Goal: Task Accomplishment & Management: Use online tool/utility

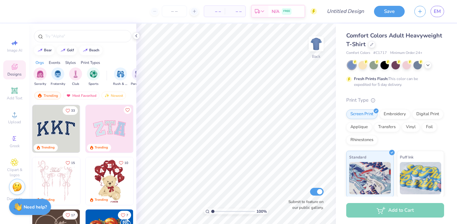
click at [63, 125] on img at bounding box center [56, 129] width 48 height 48
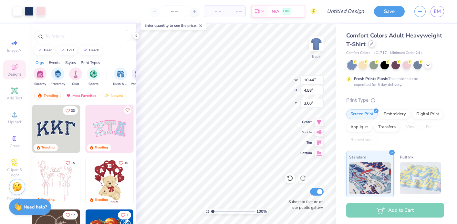
click at [373, 45] on div at bounding box center [371, 43] width 7 height 7
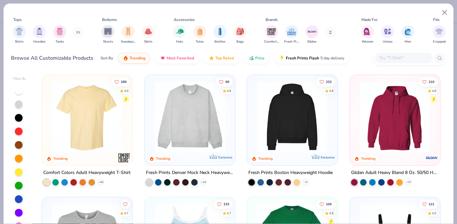
click at [207, 116] on img at bounding box center [189, 116] width 77 height 71
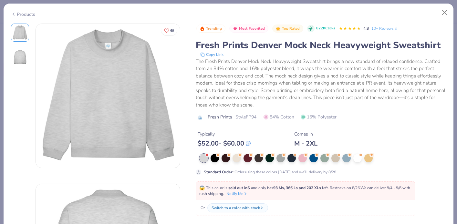
scroll to position [93, 0]
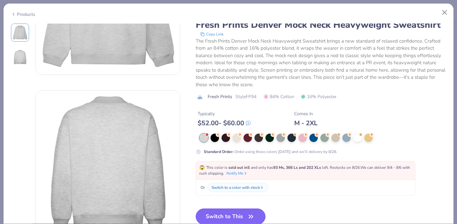
click at [215, 214] on button "Switch to This" at bounding box center [231, 216] width 70 height 16
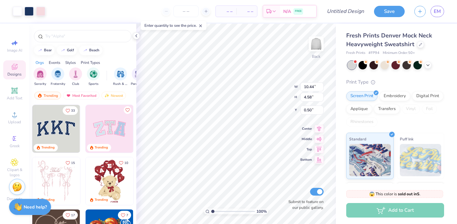
type input "3.00"
click at [318, 42] on img at bounding box center [316, 44] width 26 height 26
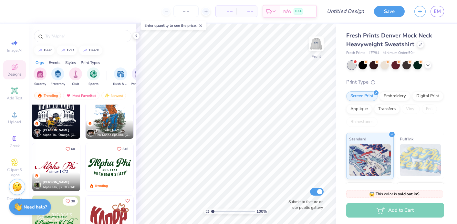
scroll to position [471, 0]
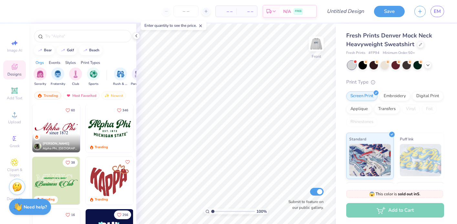
click at [64, 128] on img at bounding box center [56, 129] width 48 height 48
type input "13.34"
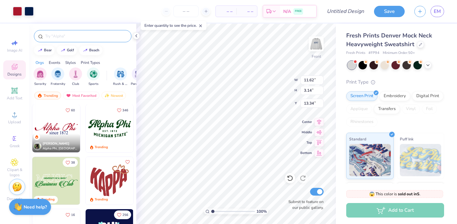
click at [62, 37] on input "text" at bounding box center [86, 36] width 83 height 6
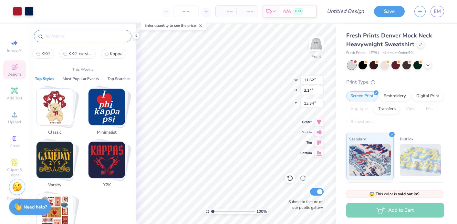
click at [41, 53] on button "KKG" at bounding box center [43, 54] width 22 height 10
type input "KKG"
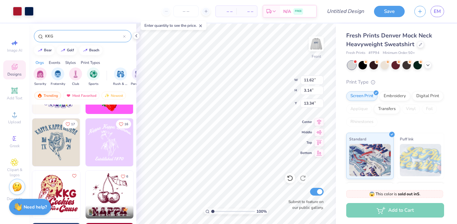
scroll to position [2707, 0]
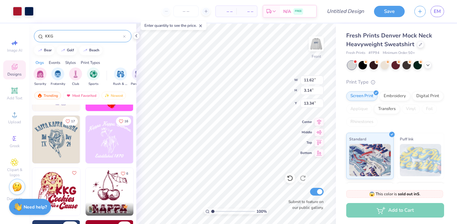
click at [109, 142] on img at bounding box center [110, 140] width 48 height 48
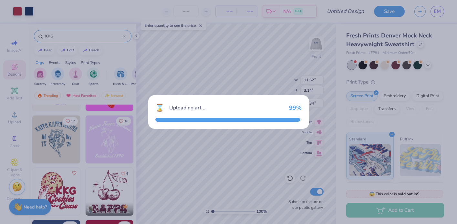
type input "12.58"
type input "10.68"
type input "3.00"
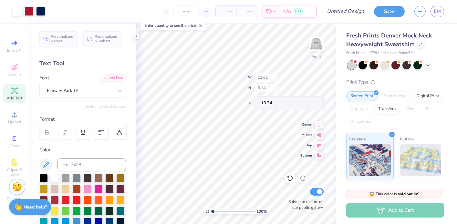
type input "11.62"
type input "3.14"
type input "13.34"
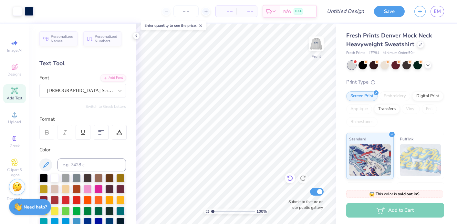
click at [290, 178] on icon at bounding box center [290, 178] width 6 height 6
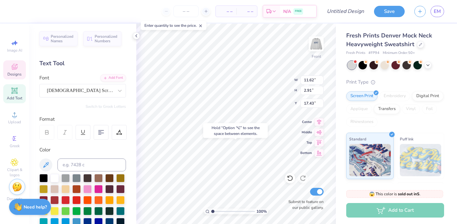
type input "17.43"
type input "8.38"
type input "1.14"
type input "12.25"
type input "6.55"
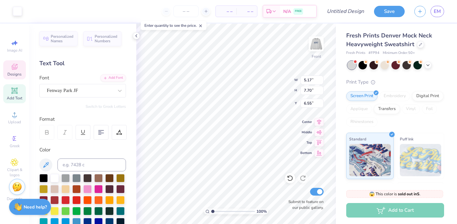
type input "4.96"
type input "0.85"
type input "21.14"
type input "11.62"
type input "2.91"
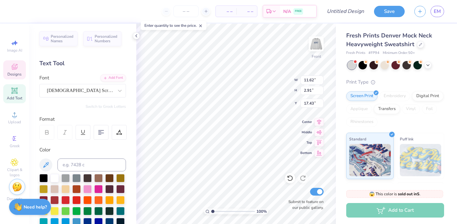
type input "15.16"
type input "4.96"
type input "0.85"
type input "19.03"
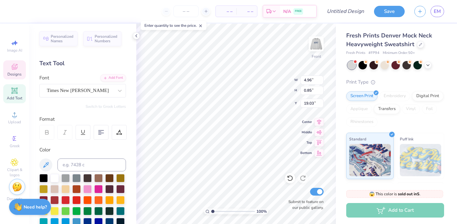
type textarea "Est. 1870"
type input "11.62"
type input "2.91"
type input "15.16"
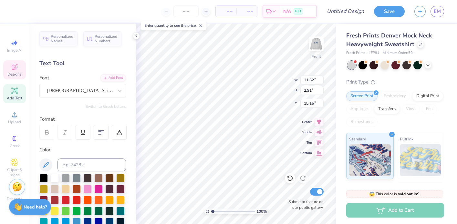
type textarea "A"
type textarea "Kappa Kappa Gamma"
type input "14.72"
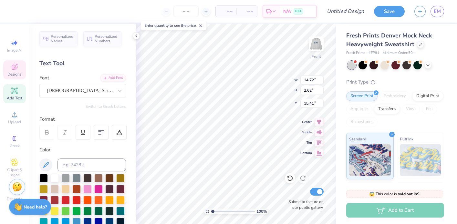
type input "2.62"
type input "15.44"
type input "4.46"
type input "0.83"
type input "18.57"
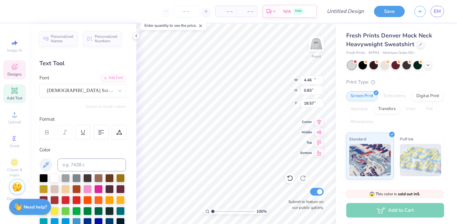
type input "14.72"
type input "2.62"
type input "15.44"
click at [82, 166] on input at bounding box center [91, 164] width 68 height 13
type input "534"
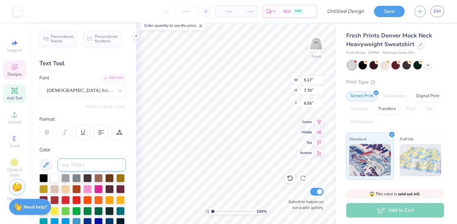
click at [88, 160] on input at bounding box center [91, 164] width 68 height 13
type input "534"
type input "4.46"
type input "0.83"
type input "18.57"
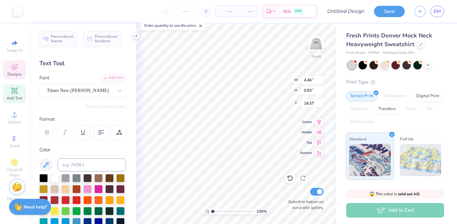
type input "5.17"
type input "7.70"
type input "6.55"
click at [18, 11] on div at bounding box center [17, 10] width 9 height 9
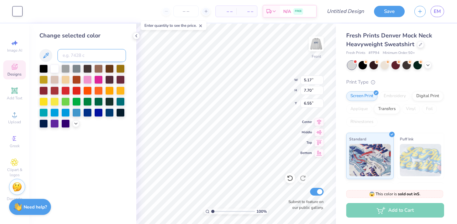
click at [83, 52] on input at bounding box center [91, 55] width 68 height 13
type input "534"
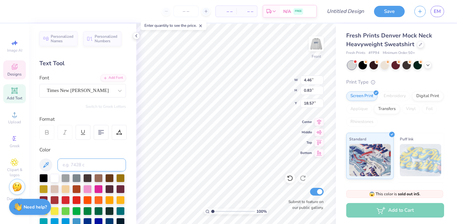
click at [76, 165] on input at bounding box center [91, 164] width 68 height 13
type input "534"
click at [54, 178] on div at bounding box center [54, 177] width 8 height 8
type input "15.04"
type input "4.46"
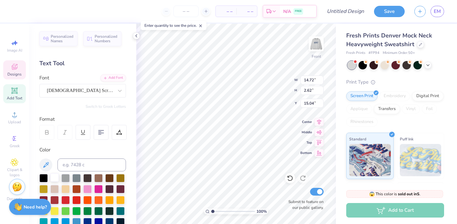
type input "0.83"
type input "18.17"
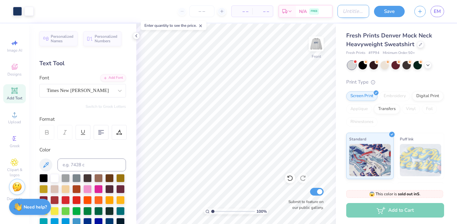
click at [346, 11] on input "Design Title" at bounding box center [353, 11] width 32 height 13
type input "Kappa Mockneck"
click at [387, 14] on button "Save" at bounding box center [389, 10] width 31 height 11
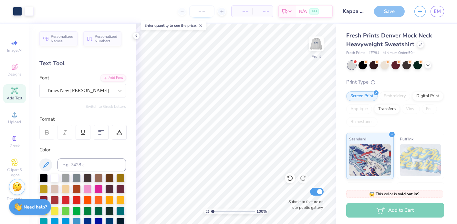
click at [201, 15] on input "number" at bounding box center [201, 11] width 25 height 12
click at [186, 11] on input "50" at bounding box center [176, 11] width 25 height 12
click at [183, 13] on input "65" at bounding box center [176, 11] width 25 height 12
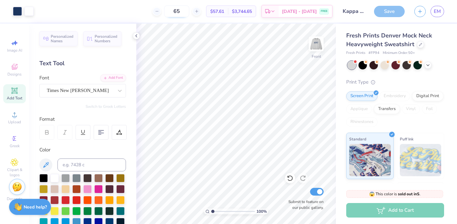
click at [183, 13] on input "65" at bounding box center [176, 11] width 25 height 12
click at [183, 13] on input "100" at bounding box center [176, 11] width 25 height 12
type input "50"
click at [392, 13] on div "Save" at bounding box center [389, 11] width 31 height 11
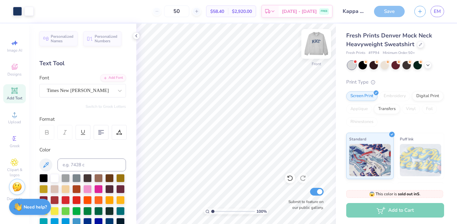
click at [309, 45] on img at bounding box center [316, 44] width 26 height 26
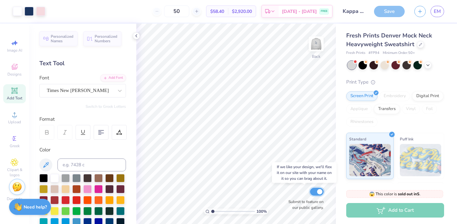
click at [317, 192] on input "Submit to feature on our public gallery." at bounding box center [317, 192] width 14 height 8
checkbox input "false"
click at [435, 14] on span "EM" at bounding box center [436, 11] width 7 height 7
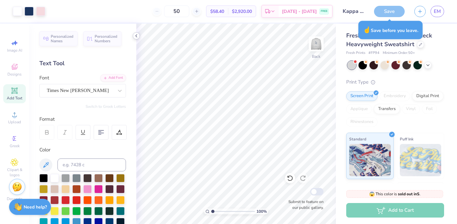
click at [136, 36] on icon at bounding box center [136, 35] width 5 height 5
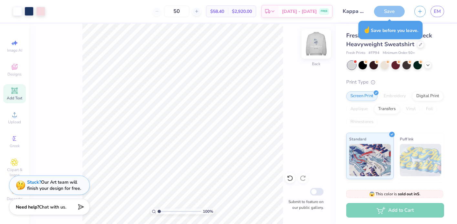
click at [319, 52] on img at bounding box center [316, 44] width 26 height 26
click at [319, 50] on img at bounding box center [315, 43] width 13 height 13
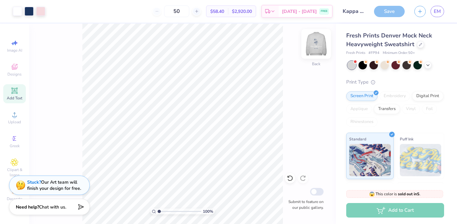
click at [321, 53] on img at bounding box center [316, 44] width 26 height 26
click at [317, 44] on img at bounding box center [316, 44] width 26 height 26
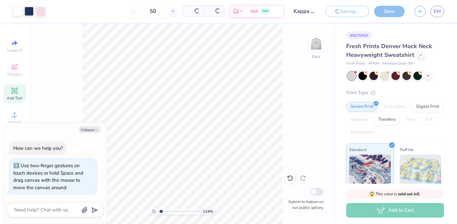
type input "1.42"
type textarea "x"
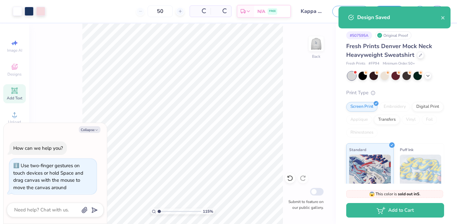
type input "1"
click at [157, 212] on input "range" at bounding box center [179, 211] width 44 height 6
click at [444, 19] on icon "close" at bounding box center [442, 17] width 3 height 3
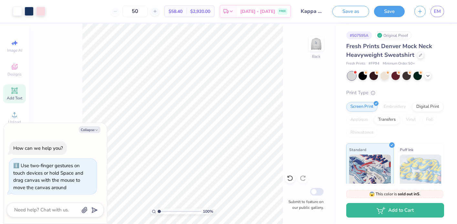
type textarea "x"
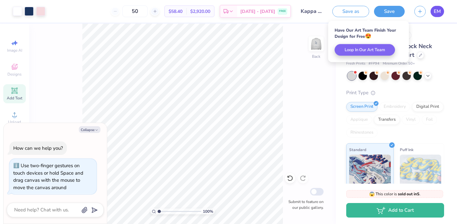
click at [438, 12] on span "EM" at bounding box center [436, 11] width 7 height 7
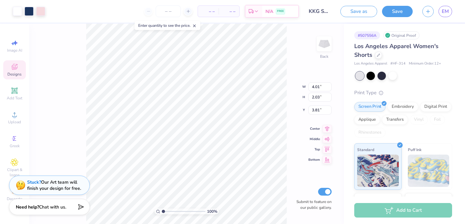
type input "3.80"
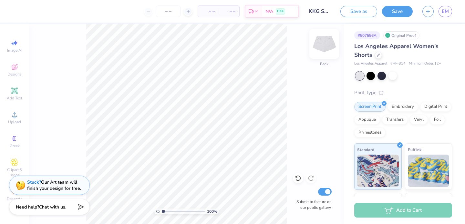
click at [328, 47] on img at bounding box center [324, 44] width 26 height 26
click at [14, 72] on span "Designs" at bounding box center [14, 74] width 14 height 5
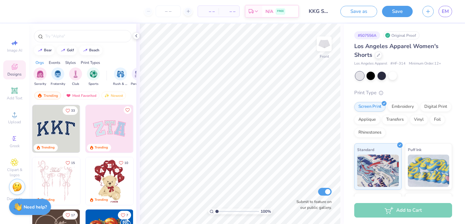
click at [62, 131] on img at bounding box center [56, 129] width 48 height 48
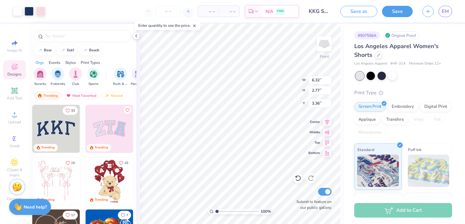
type input "5.42"
type input "2.38"
type input "3.76"
type input "3.77"
type input "5.33"
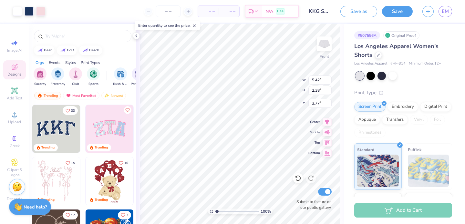
type input "2.34"
type input "5.57"
type input "2.54"
type input "3.66"
type input "3.70"
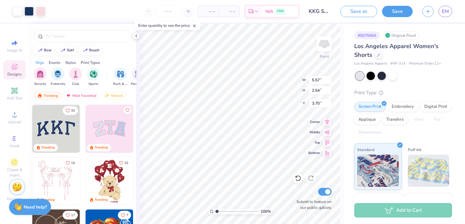
type input "3.32"
click at [326, 40] on img at bounding box center [324, 44] width 26 height 26
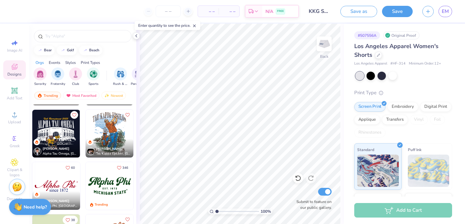
scroll to position [433, 0]
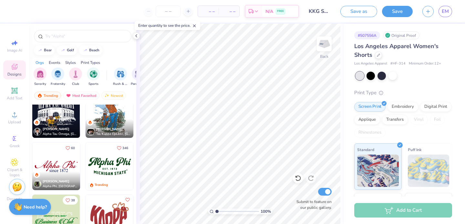
click at [59, 171] on img at bounding box center [56, 166] width 48 height 48
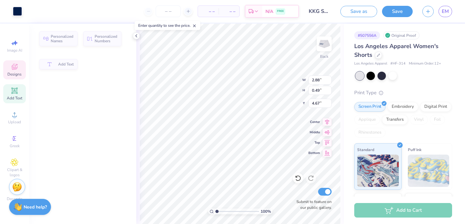
type input "2.88"
type input "0.49"
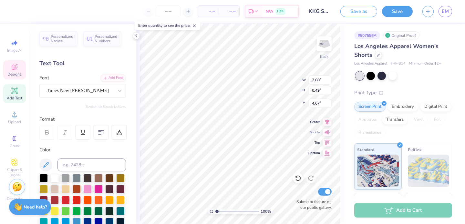
type input "4.78"
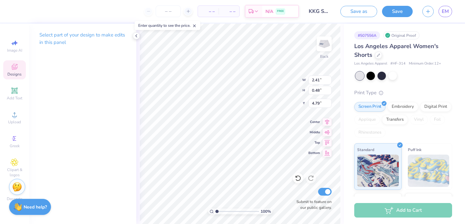
type textarea "Est. 1870"
type input "6.74"
type input "1.69"
type input "3.34"
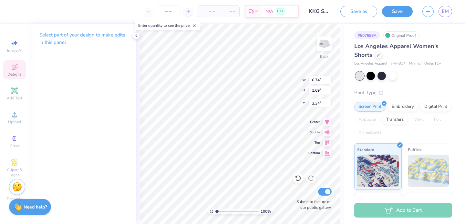
type textarea "Kappa Kappa Gamma"
click at [137, 36] on icon at bounding box center [136, 35] width 5 height 5
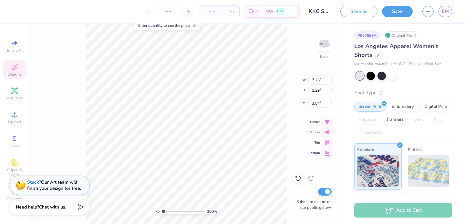
scroll to position [0, 0]
click at [18, 72] on span "Designs" at bounding box center [14, 74] width 14 height 5
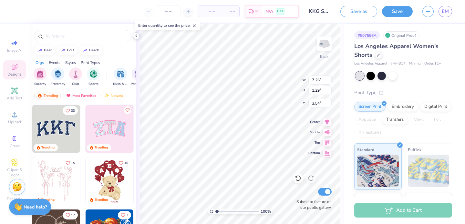
click at [137, 37] on icon at bounding box center [136, 35] width 5 height 5
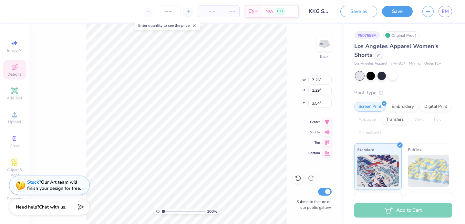
scroll to position [0, 1]
click at [75, 125] on div "100 % Back W 7.26 7.26 " H 1.29 1.29 " Y 3.54 3.54 " Center Middle Top Bottom S…" at bounding box center [186, 124] width 315 height 200
click at [16, 9] on div at bounding box center [17, 10] width 9 height 9
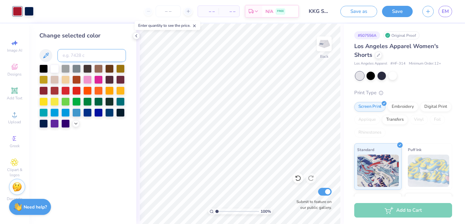
click at [85, 53] on input at bounding box center [91, 55] width 68 height 13
click at [51, 72] on div at bounding box center [54, 68] width 8 height 8
click at [130, 114] on div "Change selected color" at bounding box center [82, 124] width 107 height 200
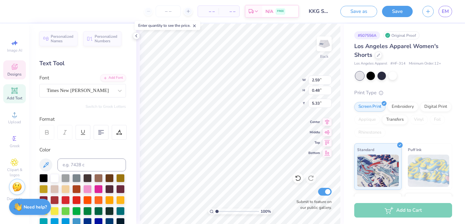
type input "5.33"
type input "3.87"
type input "4.04"
type input "5.26"
type input "0.94"
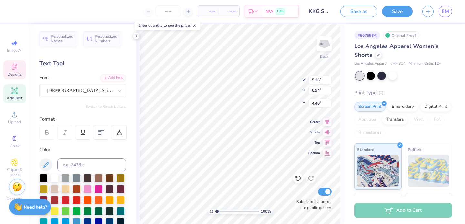
type input "4.64"
type input "2.05"
type input "0.38"
type input "5.43"
type input "5.57"
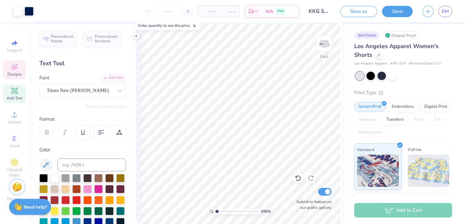
click at [20, 73] on span "Designs" at bounding box center [14, 74] width 14 height 5
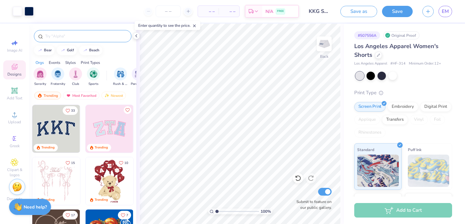
click at [80, 40] on div at bounding box center [82, 36] width 97 height 12
click at [76, 38] on input "text" at bounding box center [86, 36] width 83 height 6
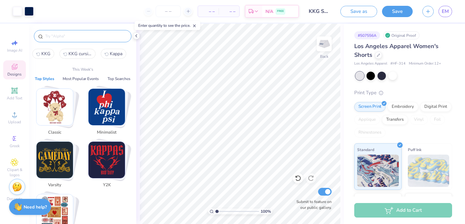
click at [47, 52] on span "KKG" at bounding box center [45, 54] width 9 height 6
type input "KKG"
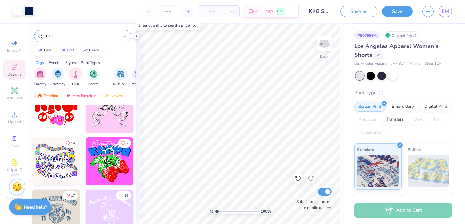
scroll to position [2698, 0]
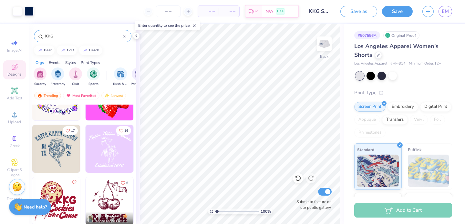
click at [114, 145] on img at bounding box center [110, 149] width 48 height 48
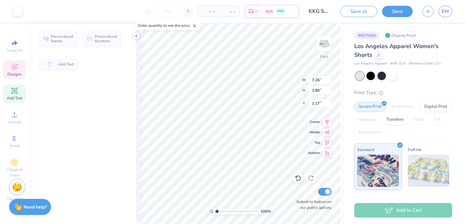
type input "1.80"
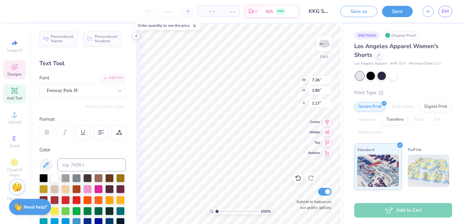
scroll to position [0, 1]
type textarea "Kappa Gamma"
type input "1.77"
type input "2.64"
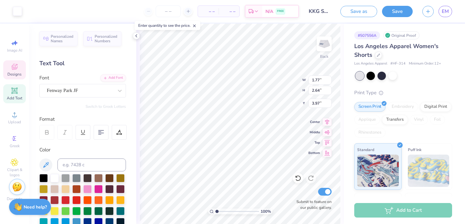
type input "3.97"
type input "5.26"
type input "0.94"
type input "1.90"
type input "1.77"
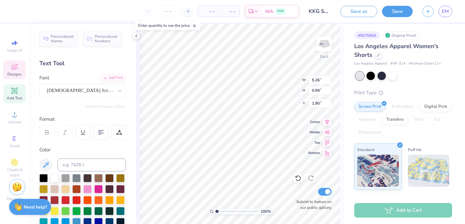
type input "2.64"
type input "1.61"
type input "4.64"
click at [17, 13] on div at bounding box center [17, 10] width 9 height 9
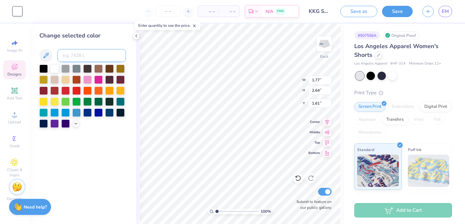
click at [77, 55] on input at bounding box center [91, 55] width 68 height 13
type input "534"
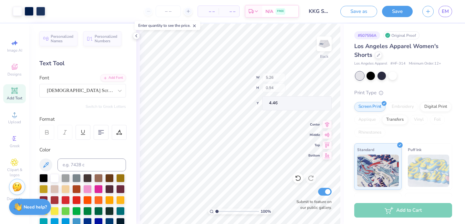
type input "4.46"
click at [327, 45] on img at bounding box center [324, 44] width 26 height 26
click at [311, 106] on div "100 % Front W 5.57 5.57 " H 2.54 2.54 " Y 3.32 3.32 " Center Middle Top Bottom …" at bounding box center [239, 124] width 207 height 200
click at [333, 39] on img at bounding box center [324, 44] width 26 height 26
click at [328, 43] on img at bounding box center [324, 44] width 26 height 26
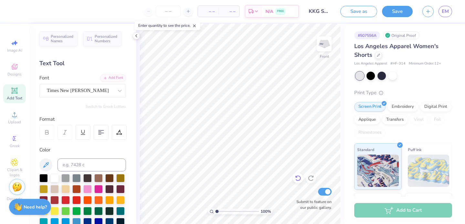
click at [298, 180] on icon at bounding box center [297, 179] width 5 height 6
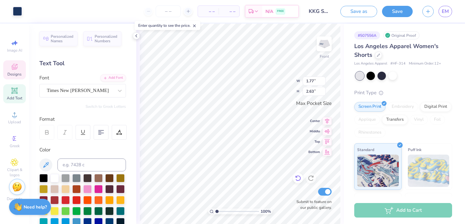
type input "2.63"
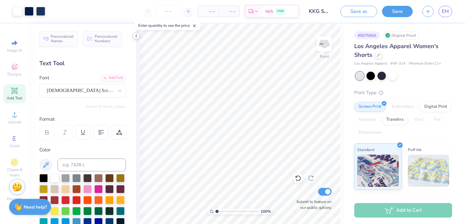
click at [136, 35] on polyline at bounding box center [136, 36] width 1 height 3
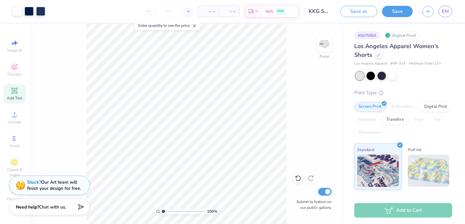
click at [196, 25] on line at bounding box center [194, 26] width 2 height 2
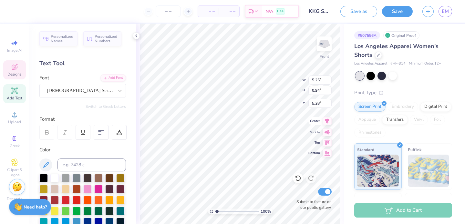
click at [327, 121] on icon at bounding box center [326, 121] width 9 height 8
type input "5.11"
type input "1.43"
type input "5.03"
type input "4.75"
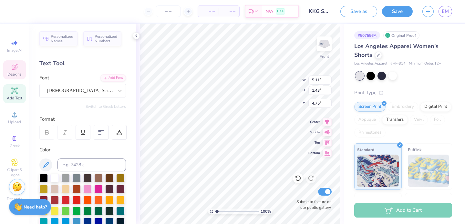
type input "1.77"
type input "2.63"
type input "5.11"
type input "1.43"
type input "3.97"
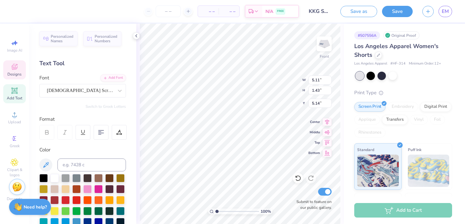
type input "1.11"
type input "5.14"
type input "3.96"
type input "1.11"
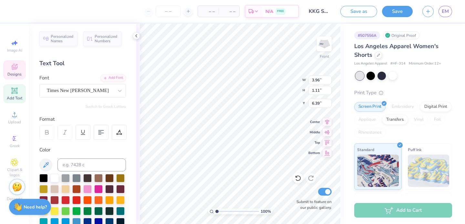
type input "2.04"
type input "0.38"
type input "2.05"
type input "0.70"
type input "1.60"
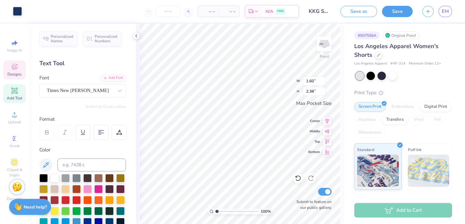
type input "2.38"
type input "1.79"
type input "0.61"
type input "1.52"
type input "0.52"
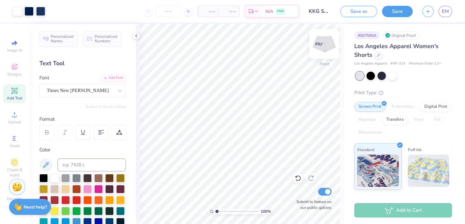
click at [326, 45] on img at bounding box center [324, 44] width 26 height 26
type input "4.67"
type input "2.13"
type input "2.83"
type input "3.37"
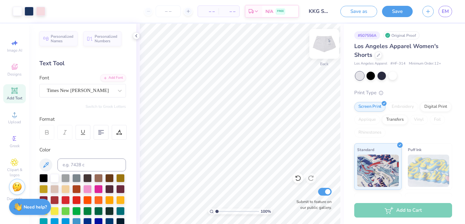
click at [329, 41] on img at bounding box center [324, 44] width 26 height 26
click at [329, 41] on img at bounding box center [323, 43] width 13 height 13
click at [399, 13] on button "Save" at bounding box center [397, 10] width 31 height 11
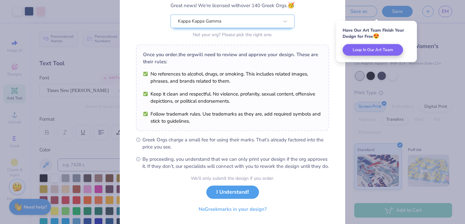
scroll to position [78, 0]
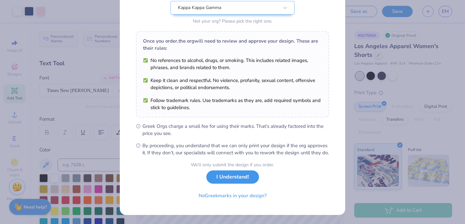
click at [244, 178] on button "I Understand!" at bounding box center [232, 176] width 53 height 13
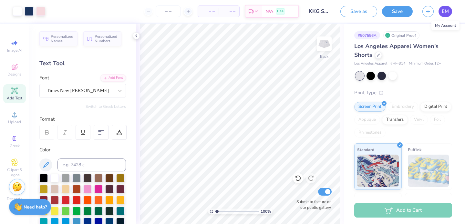
click at [448, 11] on span "EM" at bounding box center [444, 11] width 7 height 7
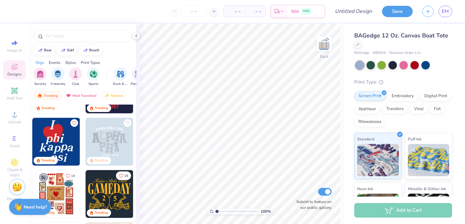
scroll to position [198, 0]
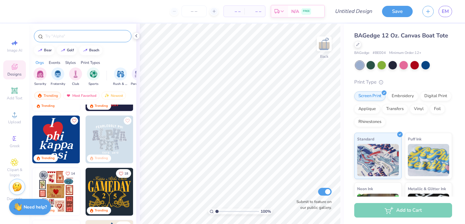
click at [84, 35] on input "text" at bounding box center [86, 36] width 83 height 6
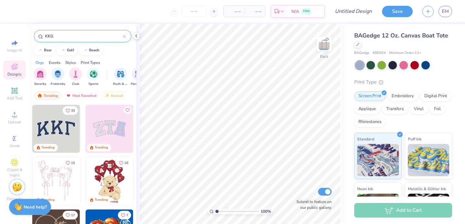
type input "KKG"
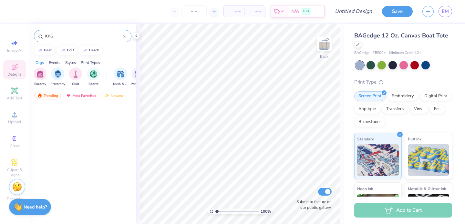
scroll to position [0, 0]
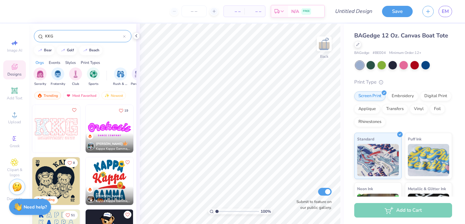
click at [124, 36] on icon at bounding box center [124, 36] width 2 height 2
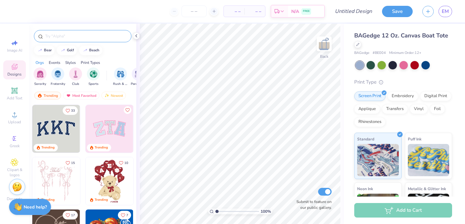
click at [46, 128] on img at bounding box center [56, 129] width 48 height 48
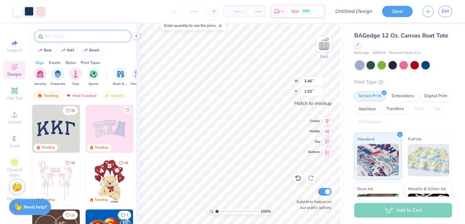
type input "3.47"
type input "1.52"
click at [30, 13] on div at bounding box center [29, 10] width 9 height 9
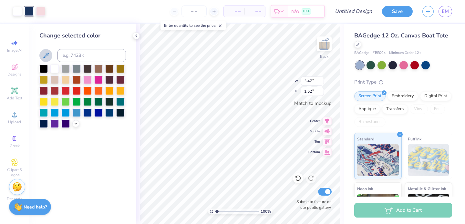
click at [46, 52] on icon at bounding box center [46, 56] width 8 height 8
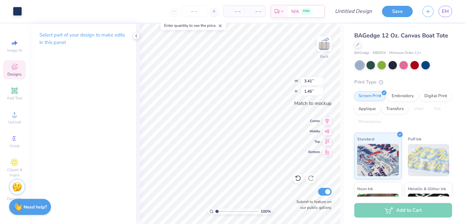
type input "3.38"
type input "1.41"
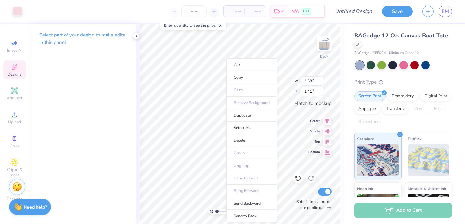
type input "3.41"
type input "1.45"
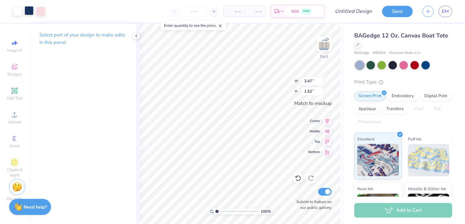
click at [27, 8] on div at bounding box center [29, 10] width 9 height 9
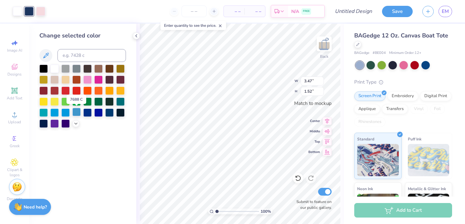
click at [75, 115] on div at bounding box center [76, 112] width 8 height 8
click at [54, 113] on div at bounding box center [54, 112] width 8 height 8
click at [46, 112] on div at bounding box center [43, 112] width 8 height 8
click at [72, 56] on input at bounding box center [91, 55] width 68 height 13
click at [47, 56] on icon at bounding box center [46, 56] width 8 height 8
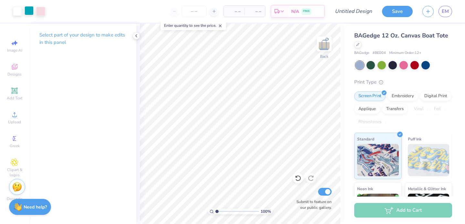
click at [31, 12] on div at bounding box center [29, 10] width 9 height 9
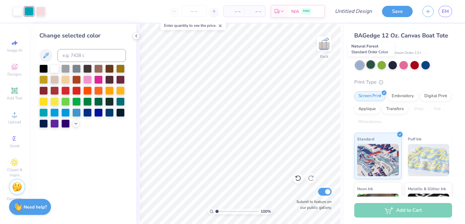
click at [371, 64] on div at bounding box center [370, 64] width 8 height 8
click at [383, 67] on div at bounding box center [381, 64] width 8 height 8
click at [358, 65] on div at bounding box center [359, 65] width 8 height 8
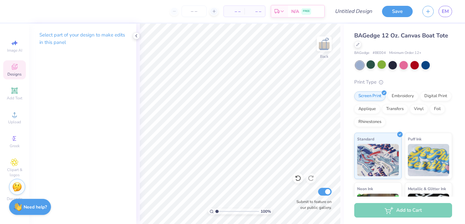
click at [16, 75] on span "Designs" at bounding box center [14, 74] width 14 height 5
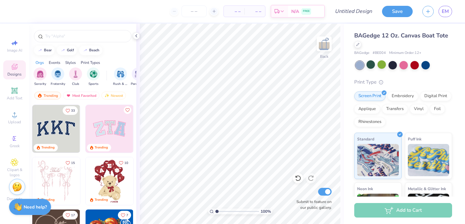
click at [105, 130] on img at bounding box center [110, 129] width 48 height 48
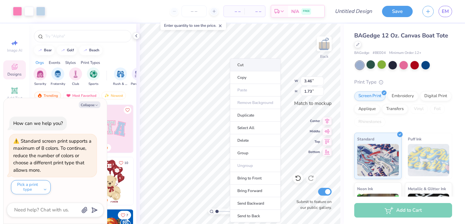
click at [256, 66] on li "Cut" at bounding box center [255, 64] width 51 height 13
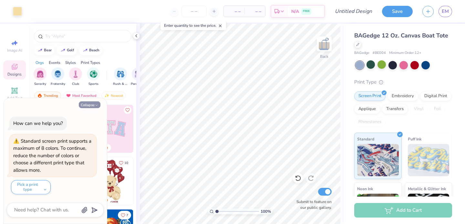
click at [93, 104] on button "Collapse" at bounding box center [90, 104] width 22 height 7
type textarea "x"
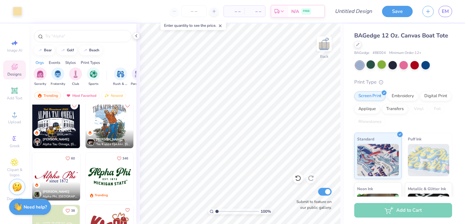
scroll to position [423, 0]
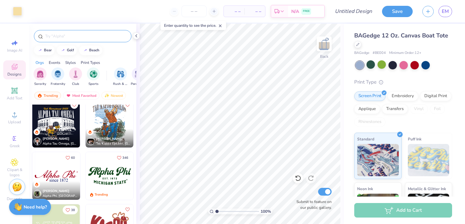
click at [79, 33] on div at bounding box center [82, 36] width 97 height 12
click at [74, 34] on input "text" at bounding box center [86, 36] width 83 height 6
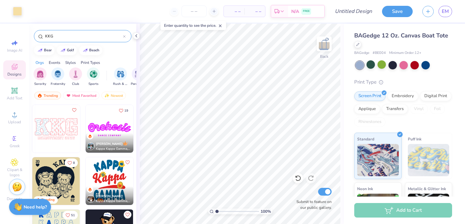
type input "KKG"
click at [60, 136] on img at bounding box center [56, 129] width 48 height 48
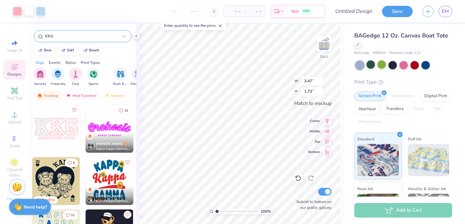
type input "3.47"
click at [20, 12] on div at bounding box center [17, 10] width 9 height 9
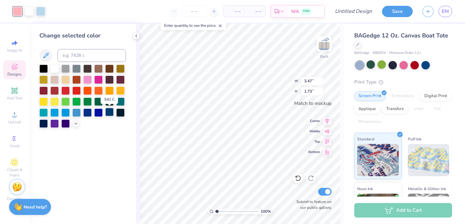
click at [108, 113] on div at bounding box center [109, 112] width 8 height 8
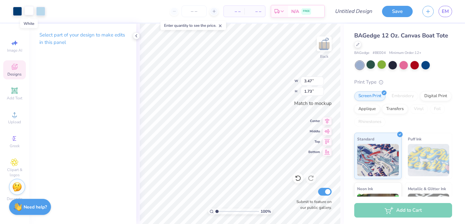
click at [28, 13] on div at bounding box center [29, 10] width 9 height 9
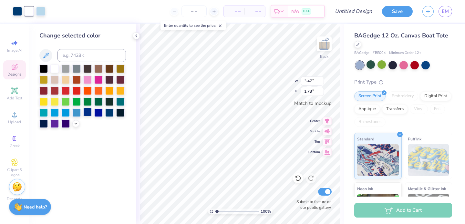
click at [86, 115] on div at bounding box center [87, 112] width 8 height 8
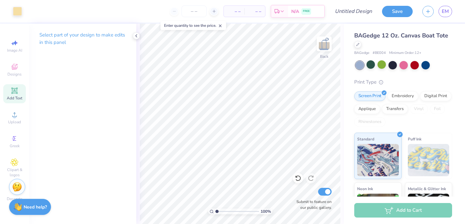
click at [14, 96] on span "Add Text" at bounding box center [14, 98] width 15 height 5
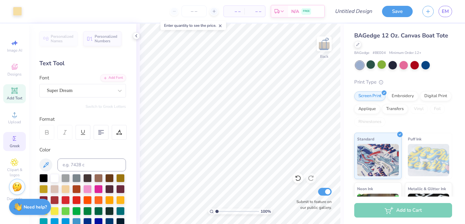
click at [15, 141] on icon at bounding box center [15, 139] width 8 height 8
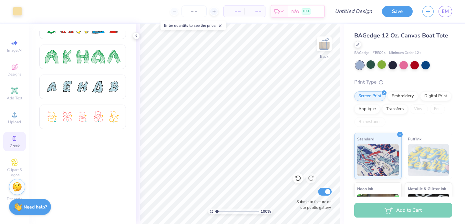
scroll to position [0, 0]
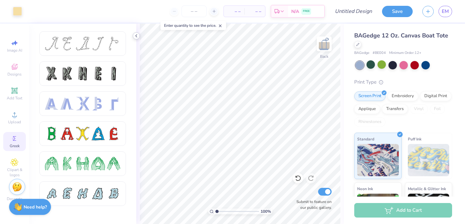
click at [137, 35] on icon at bounding box center [136, 35] width 5 height 5
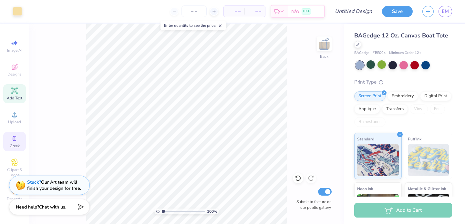
click at [9, 98] on span "Add Text" at bounding box center [14, 98] width 15 height 5
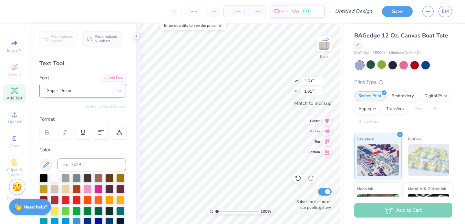
click at [56, 89] on div "Super Dream" at bounding box center [80, 91] width 68 height 10
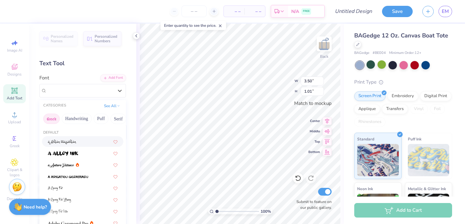
click at [52, 116] on button "Greek" at bounding box center [51, 119] width 16 height 10
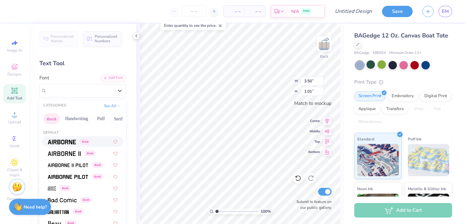
click at [62, 138] on span at bounding box center [62, 141] width 28 height 7
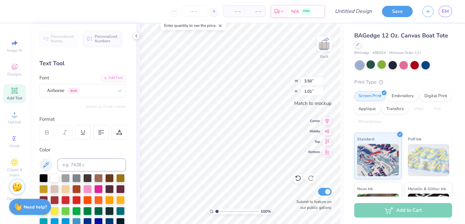
type input "3.35"
type input "1.06"
click at [70, 92] on div "Airborne Greek" at bounding box center [80, 91] width 68 height 10
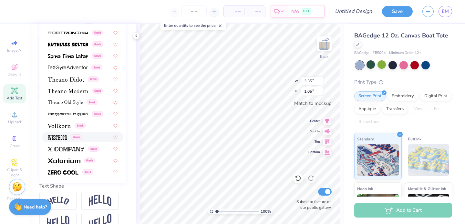
scroll to position [151, 0]
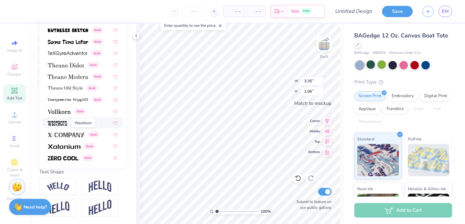
click at [65, 123] on img at bounding box center [57, 123] width 19 height 5
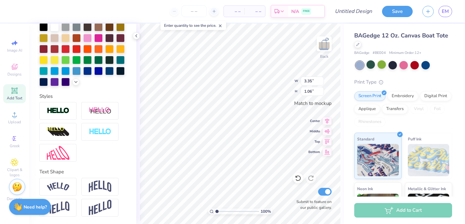
type input "2.26"
type input "1.19"
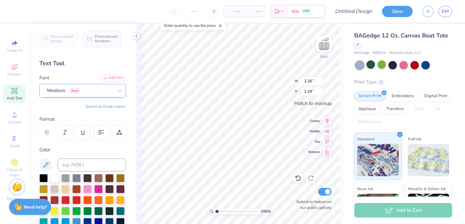
click at [74, 90] on div "Westhorn Greek" at bounding box center [80, 91] width 68 height 10
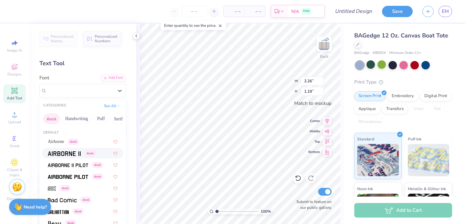
click at [70, 151] on span at bounding box center [64, 153] width 33 height 7
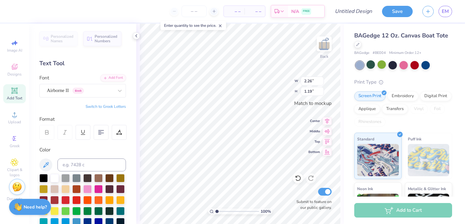
type input "3.28"
type input "1.06"
click at [77, 90] on div "Airborne II Greek" at bounding box center [80, 91] width 68 height 10
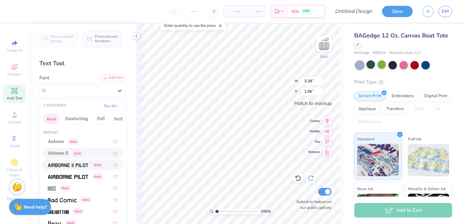
click at [75, 168] on div "Greek" at bounding box center [82, 164] width 81 height 11
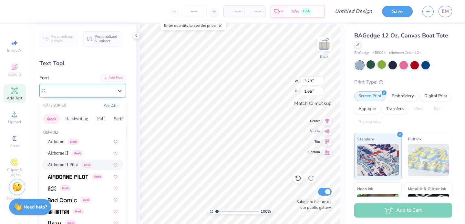
click at [91, 89] on div "Airborne II Pilot Greek" at bounding box center [80, 91] width 68 height 10
click at [80, 180] on div "Greek" at bounding box center [82, 176] width 81 height 11
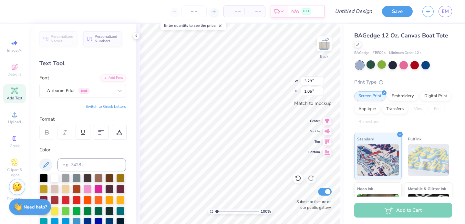
type input "3.35"
type textarea "KKG"
click at [64, 165] on input at bounding box center [91, 164] width 68 height 13
click at [47, 165] on icon at bounding box center [46, 165] width 8 height 8
type input "2.60"
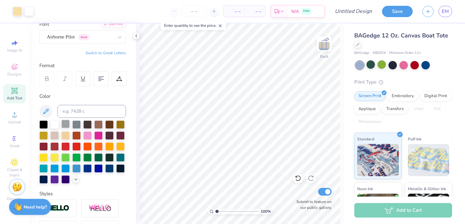
scroll to position [65, 0]
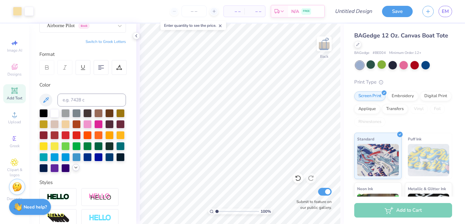
click at [76, 169] on icon at bounding box center [75, 167] width 5 height 5
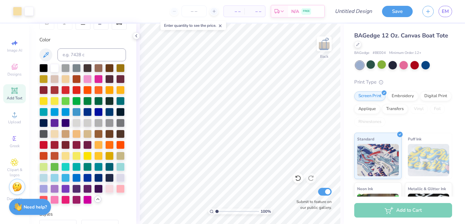
scroll to position [112, 0]
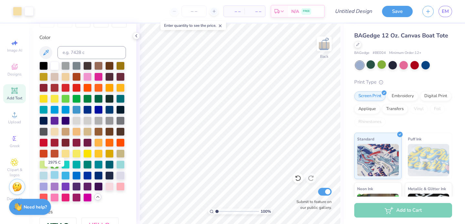
click at [54, 175] on div at bounding box center [54, 175] width 8 height 8
click at [46, 176] on div at bounding box center [43, 175] width 8 height 8
click at [121, 172] on div at bounding box center [120, 175] width 8 height 8
click at [428, 65] on div at bounding box center [425, 64] width 8 height 8
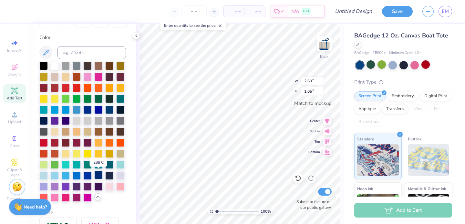
click at [100, 175] on div at bounding box center [98, 175] width 8 height 8
click at [89, 176] on div at bounding box center [87, 175] width 8 height 8
click at [96, 176] on div at bounding box center [98, 175] width 8 height 8
click at [88, 109] on div at bounding box center [87, 109] width 8 height 8
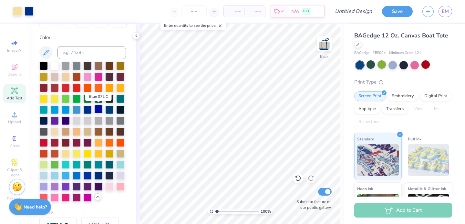
click at [96, 111] on div at bounding box center [98, 109] width 8 height 8
click at [88, 111] on div at bounding box center [87, 109] width 8 height 8
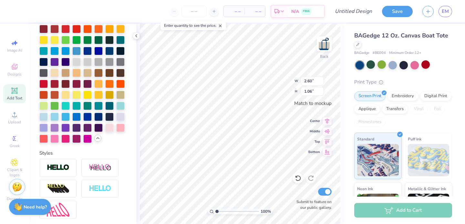
scroll to position [0, 0]
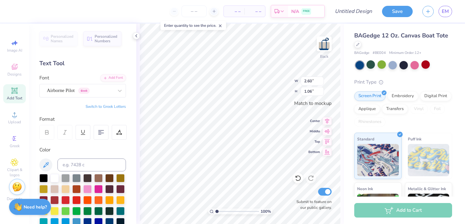
click at [100, 106] on button "Switch to Greek Letters" at bounding box center [106, 106] width 40 height 5
click at [123, 135] on div at bounding box center [119, 132] width 15 height 15
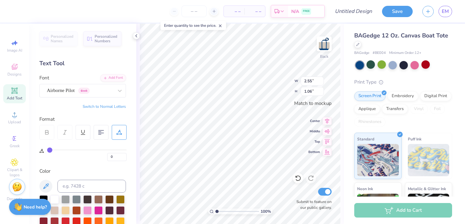
type input "2"
type input "4"
type input "5"
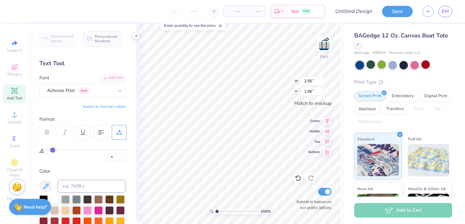
type input "5"
type input "8"
type input "9"
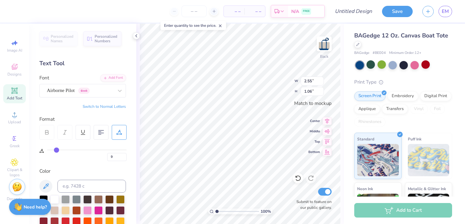
type input "10"
type input "11"
type input "12"
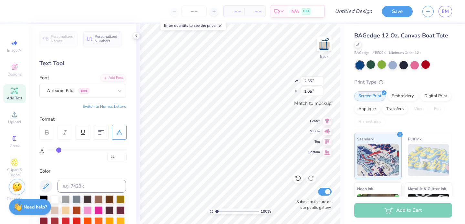
type input "12"
type input "13"
type input "14"
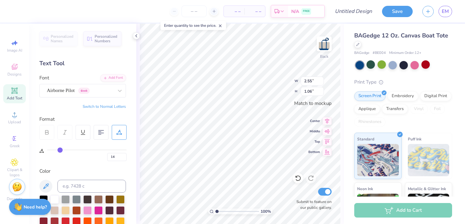
type input "15"
type input "17"
type input "18"
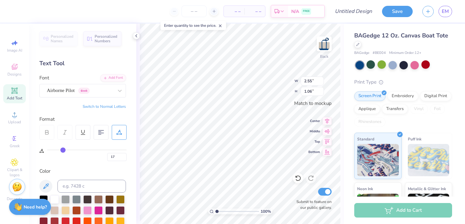
type input "18"
type input "19"
type input "20"
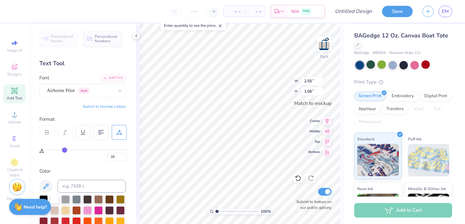
type input "21"
type input "22"
type input "23"
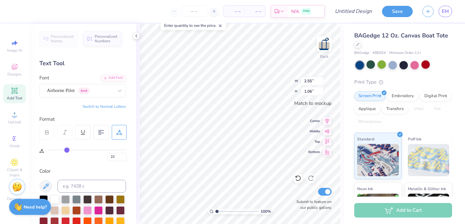
type input "23"
type input "24"
type input "25"
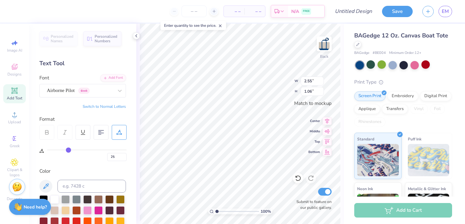
type input "26"
type input "27"
type input "28"
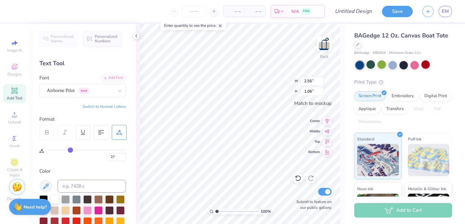
type input "28"
type input "29"
type input "30"
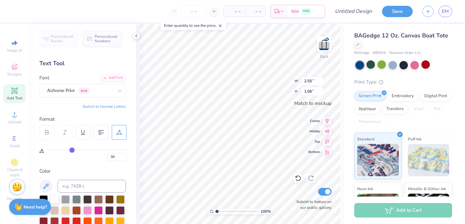
type input "31"
drag, startPoint x: 47, startPoint y: 150, endPoint x: 72, endPoint y: 149, distance: 24.9
click at [72, 149] on input "range" at bounding box center [86, 149] width 79 height 1
type input "32"
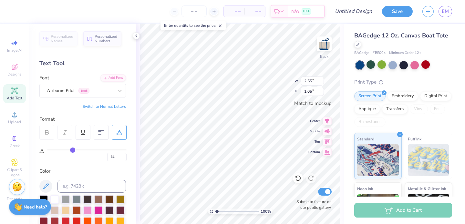
type input "32"
type input "33"
type input "34"
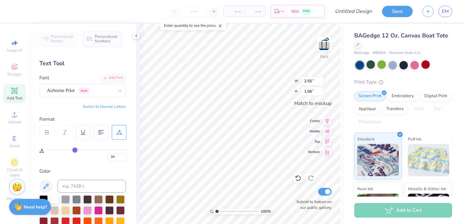
type input "39"
type input "41"
type input "45"
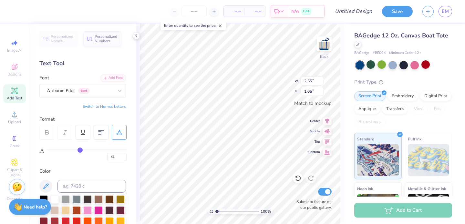
type input "45"
type input "49"
type input "53"
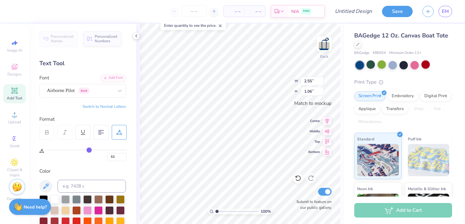
type input "56"
type input "59"
type input "62"
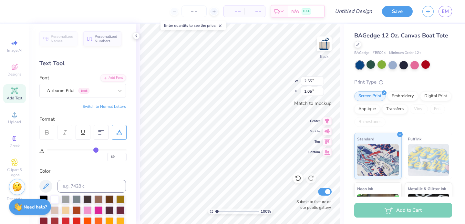
type input "62"
type input "64"
type input "66"
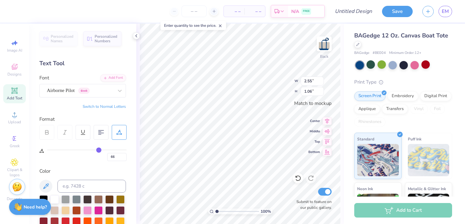
type input "68"
type input "69"
type input "70"
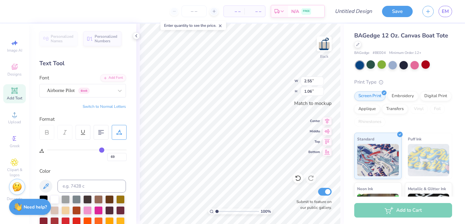
type input "70"
type input "71"
drag, startPoint x: 72, startPoint y: 149, endPoint x: 102, endPoint y: 149, distance: 29.7
click at [102, 149] on input "range" at bounding box center [86, 149] width 79 height 1
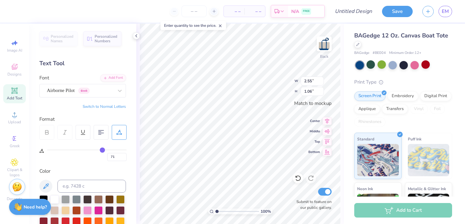
type input "70"
type input "69"
type input "67"
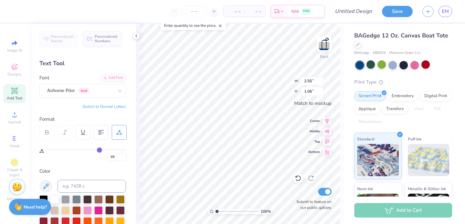
type input "67"
type input "61"
type input "57"
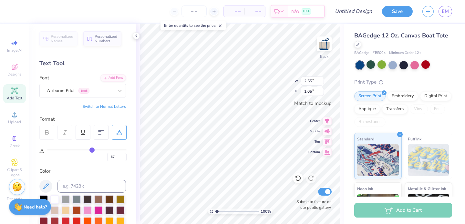
type input "52"
type input "48"
type input "43"
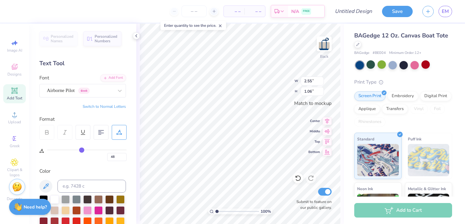
type input "43"
type input "39"
type input "35"
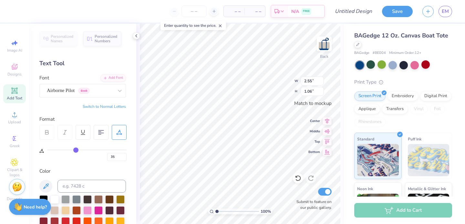
type input "30"
type input "26"
type input "22"
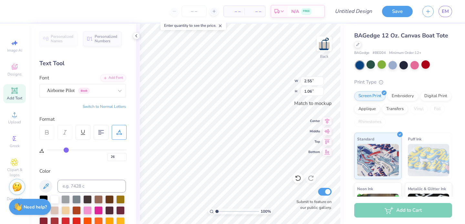
type input "22"
type input "19"
type input "14"
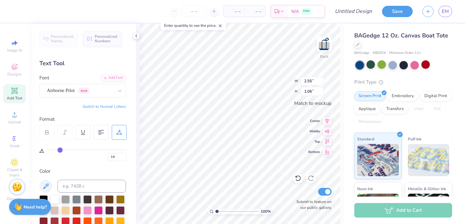
type input "12"
type input "10"
type input "8"
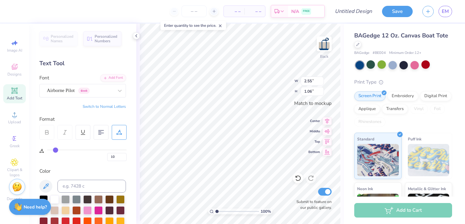
type input "8"
type input "5"
type input "1"
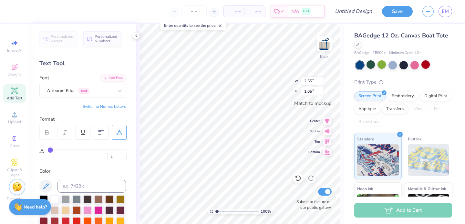
type input "0"
drag, startPoint x: 102, startPoint y: 149, endPoint x: 39, endPoint y: 152, distance: 63.3
type input "0"
click at [47, 150] on input "range" at bounding box center [86, 149] width 79 height 1
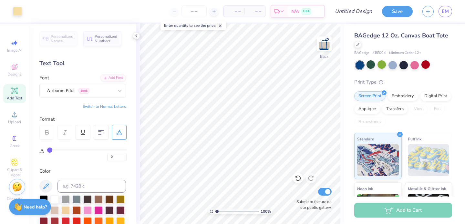
click at [15, 96] on span "Add Text" at bounding box center [14, 98] width 15 height 5
click at [20, 96] on span "Add Text" at bounding box center [14, 98] width 15 height 5
type input "3.51"
type input "1.02"
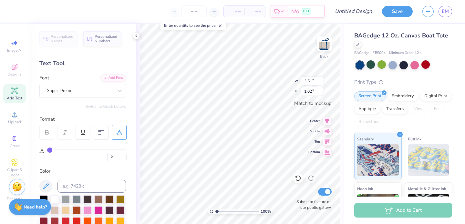
type input "3.50"
type input "1.01"
type textarea "K"
type input "3.51"
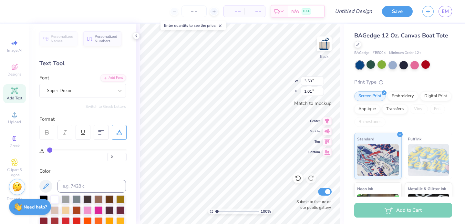
type input "1.02"
type textarea "K"
type textarea "G"
type input "0.83"
type input "1.01"
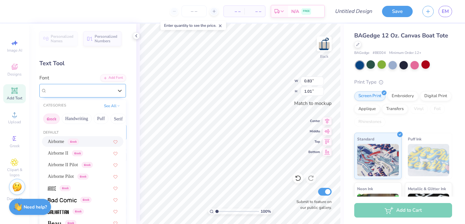
click at [109, 91] on div "Super Dream" at bounding box center [80, 91] width 68 height 10
click at [52, 119] on button "Greek" at bounding box center [51, 119] width 16 height 10
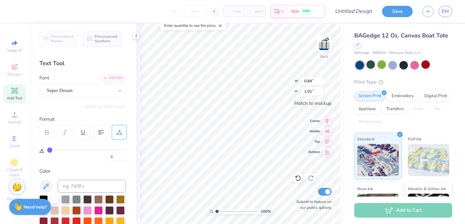
type input "0.83"
click at [115, 94] on div at bounding box center [120, 91] width 12 height 12
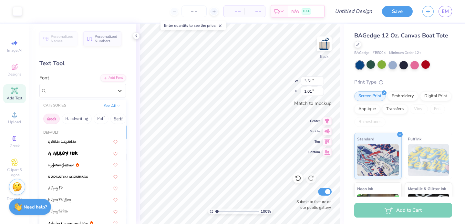
click at [50, 118] on button "Greek" at bounding box center [51, 119] width 16 height 10
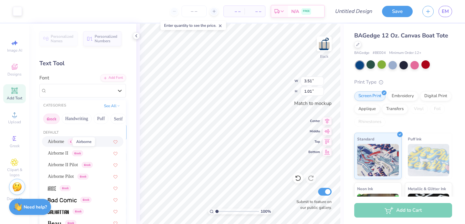
click at [62, 143] on span "Airborne" at bounding box center [56, 141] width 16 height 7
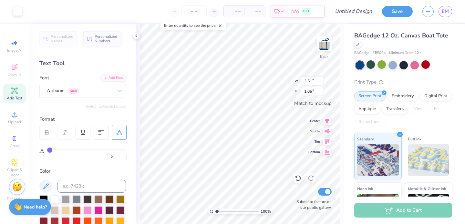
type input "1.06"
click at [116, 91] on div at bounding box center [120, 91] width 12 height 12
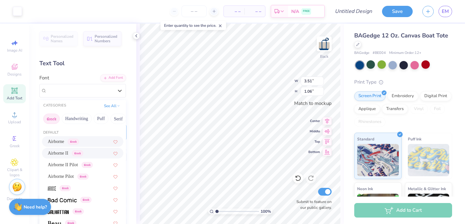
click at [68, 150] on span "Airborne II" at bounding box center [58, 153] width 20 height 7
click at [112, 94] on div at bounding box center [80, 90] width 66 height 9
click at [62, 142] on span "Airborne" at bounding box center [56, 141] width 16 height 7
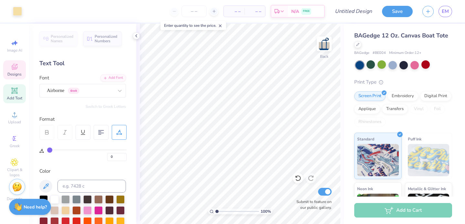
click at [17, 66] on icon at bounding box center [15, 67] width 8 height 8
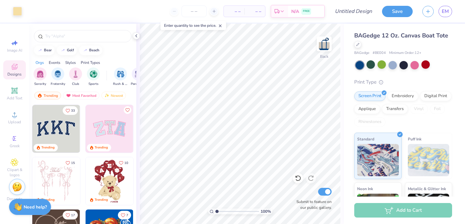
click at [62, 135] on img at bounding box center [56, 129] width 48 height 48
type input "3.47"
click at [324, 43] on img at bounding box center [324, 44] width 26 height 26
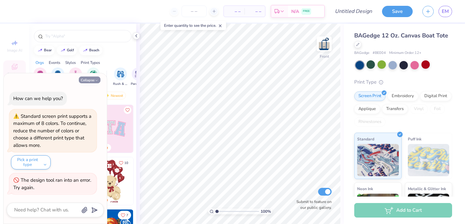
click at [92, 80] on button "Collapse" at bounding box center [90, 79] width 22 height 7
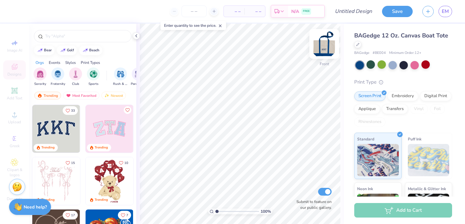
click at [321, 49] on img at bounding box center [324, 44] width 26 height 26
click at [322, 49] on img at bounding box center [324, 44] width 26 height 26
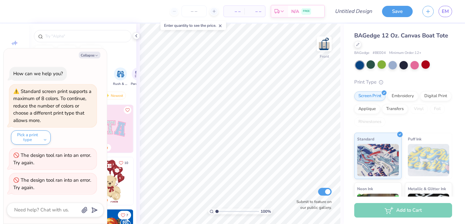
click at [322, 49] on img at bounding box center [323, 43] width 13 height 13
click at [26, 16] on div "Art colors" at bounding box center [22, 11] width 45 height 23
click at [28, 13] on div at bounding box center [29, 10] width 9 height 9
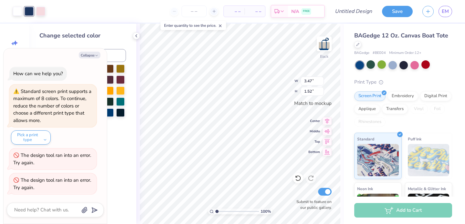
click at [120, 126] on div at bounding box center [82, 96] width 86 height 63
click at [95, 54] on icon "button" at bounding box center [97, 56] width 4 height 4
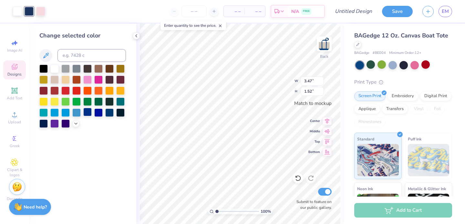
click at [88, 115] on div at bounding box center [87, 112] width 8 height 8
click at [19, 14] on div at bounding box center [17, 10] width 9 height 9
click at [55, 70] on div at bounding box center [54, 68] width 8 height 8
click at [40, 10] on div at bounding box center [40, 10] width 9 height 9
click at [89, 111] on div at bounding box center [87, 112] width 8 height 8
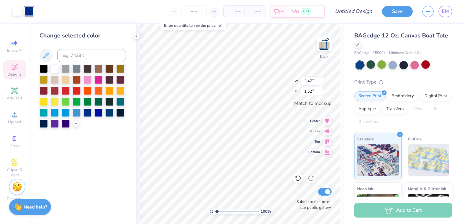
click at [96, 143] on div "Change selected color" at bounding box center [82, 124] width 107 height 200
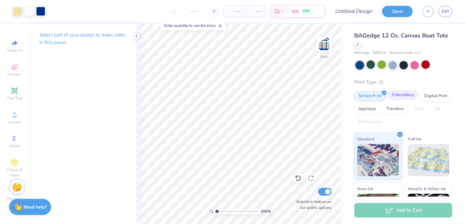
click at [392, 95] on div "Embroidery" at bounding box center [402, 95] width 31 height 10
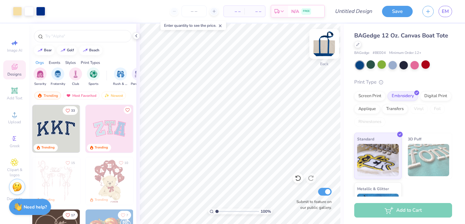
click at [330, 44] on img at bounding box center [324, 44] width 26 height 26
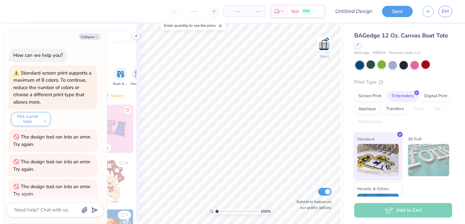
scroll to position [6, 0]
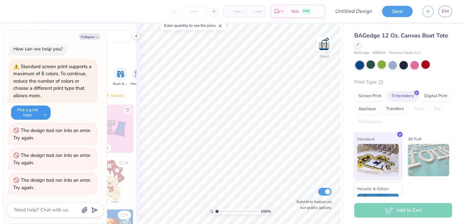
click at [45, 110] on button "Pick a print type" at bounding box center [31, 113] width 40 height 14
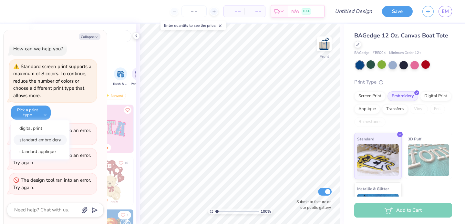
click at [42, 140] on button "standard embroidery" at bounding box center [40, 140] width 53 height 11
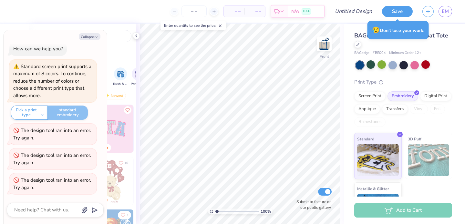
click at [97, 115] on div "How can we help you? Standard screen print supports a maximum of 8 colors. To c…" at bounding box center [55, 118] width 97 height 163
click at [96, 39] on icon "button" at bounding box center [97, 37] width 4 height 4
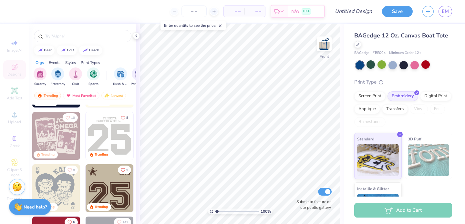
scroll to position [720, 0]
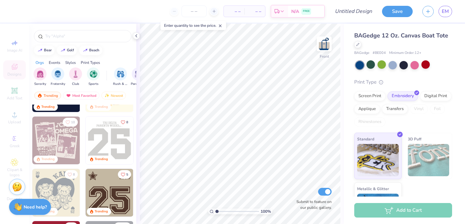
click at [108, 187] on img at bounding box center [110, 193] width 48 height 48
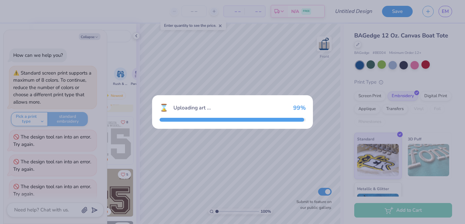
scroll to position [31, 0]
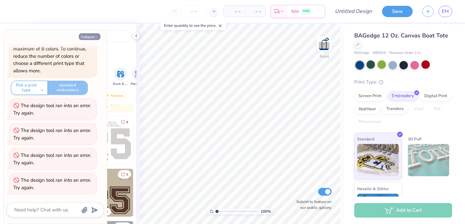
click at [98, 38] on icon "button" at bounding box center [97, 37] width 4 height 4
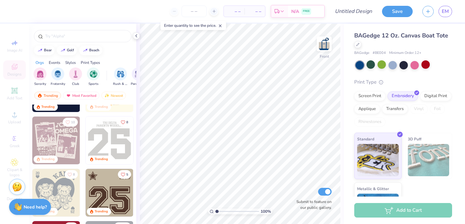
click at [105, 143] on img at bounding box center [110, 140] width 48 height 48
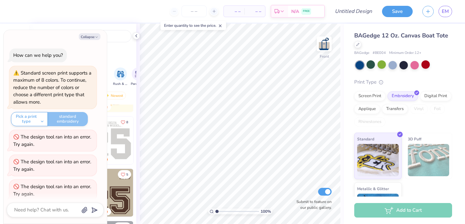
scroll to position [56, 0]
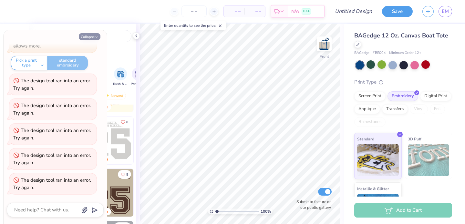
click at [95, 37] on icon "button" at bounding box center [97, 37] width 4 height 4
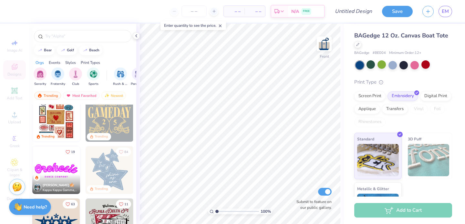
scroll to position [352, 0]
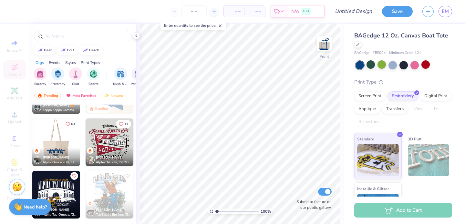
click at [60, 140] on div at bounding box center [56, 142] width 143 height 48
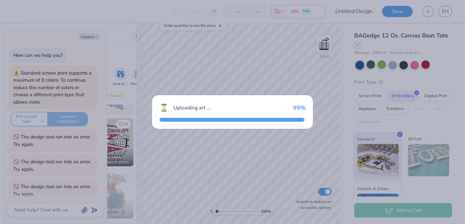
scroll to position [81, 0]
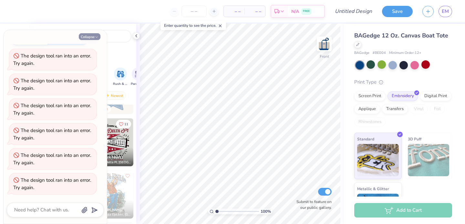
click at [88, 40] on button "Collapse" at bounding box center [90, 36] width 22 height 7
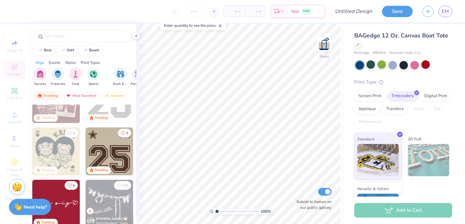
scroll to position [762, 0]
click at [105, 152] on img at bounding box center [110, 151] width 48 height 48
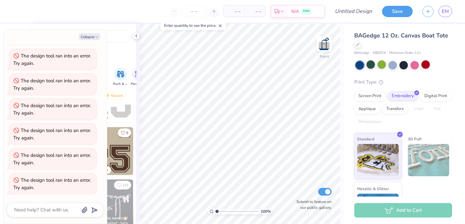
scroll to position [0, 0]
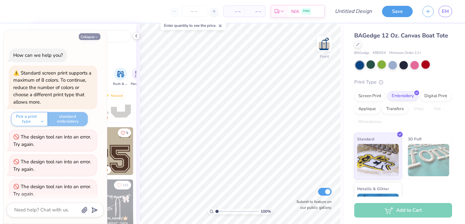
click at [93, 36] on button "Collapse" at bounding box center [90, 36] width 22 height 7
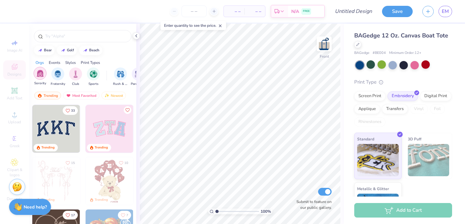
click at [38, 74] on img "filter for Sorority" at bounding box center [39, 73] width 7 height 7
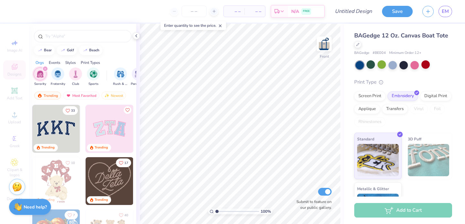
scroll to position [108, 0]
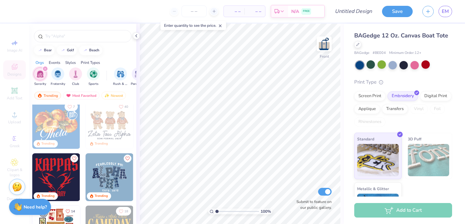
click at [90, 62] on div "Print Types" at bounding box center [90, 63] width 19 height 6
click at [38, 73] on img "filter for Embroidery" at bounding box center [39, 73] width 7 height 7
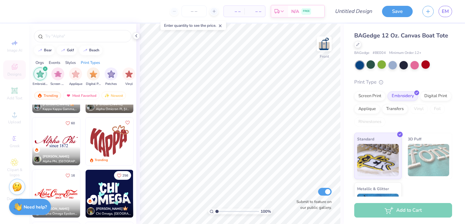
scroll to position [93, 0]
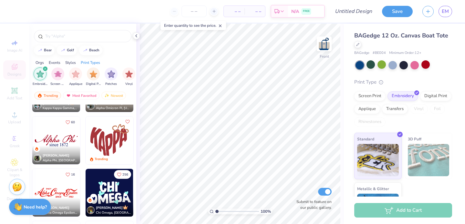
click at [65, 136] on img at bounding box center [56, 140] width 48 height 48
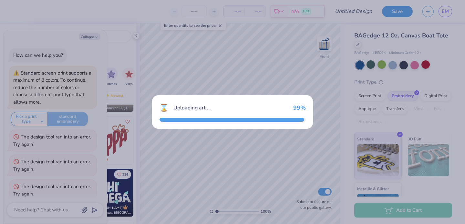
scroll to position [131, 0]
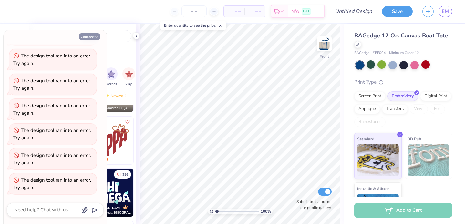
click at [93, 35] on button "Collapse" at bounding box center [90, 36] width 22 height 7
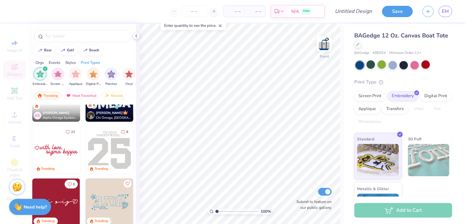
scroll to position [188, 0]
click at [99, 148] on img at bounding box center [110, 150] width 48 height 48
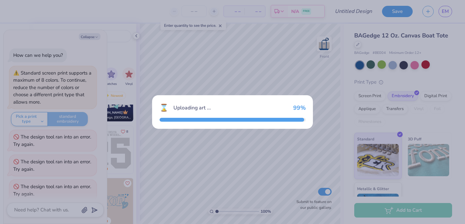
scroll to position [156, 0]
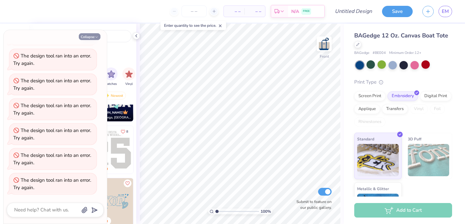
click at [87, 38] on button "Collapse" at bounding box center [90, 36] width 22 height 7
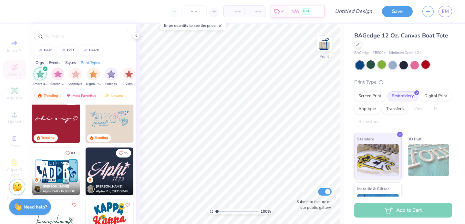
scroll to position [443, 0]
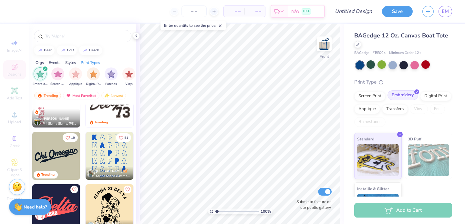
click at [395, 93] on div "Embroidery" at bounding box center [402, 95] width 31 height 10
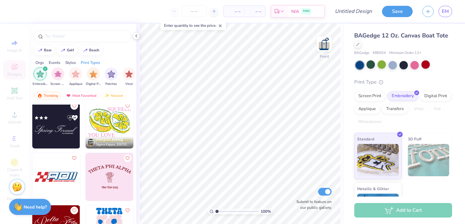
scroll to position [1469, 0]
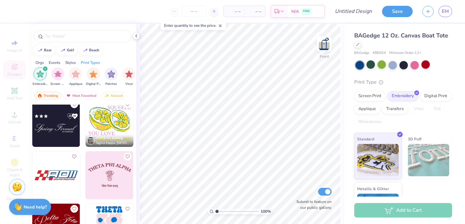
click at [60, 111] on img at bounding box center [56, 123] width 48 height 48
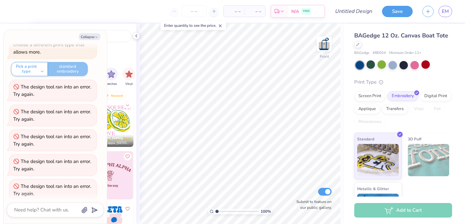
scroll to position [39, 0]
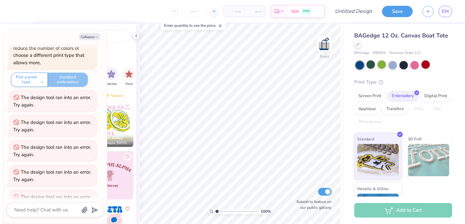
click at [65, 84] on div "Pick a print type standard embroidery" at bounding box center [49, 80] width 77 height 14
click at [38, 81] on button "Pick a print type" at bounding box center [29, 80] width 37 height 14
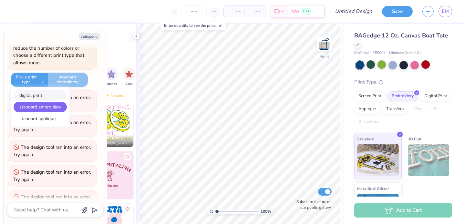
click at [40, 95] on button "digital print" at bounding box center [40, 95] width 53 height 11
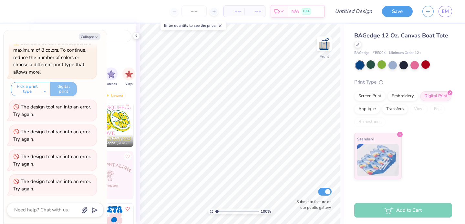
scroll to position [0, 0]
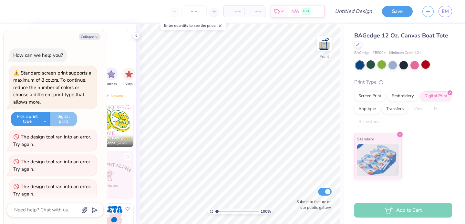
click at [39, 124] on button "Pick a print type" at bounding box center [30, 119] width 39 height 14
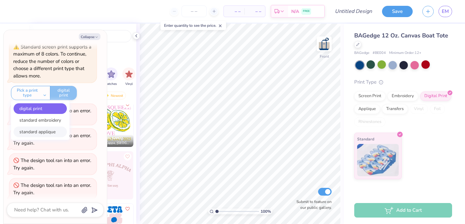
scroll to position [30, 0]
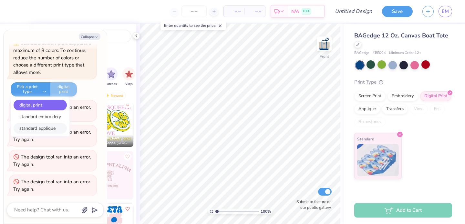
click at [51, 128] on button "standard applique" at bounding box center [40, 128] width 53 height 11
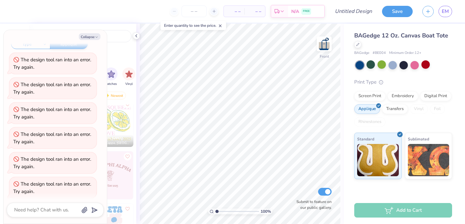
scroll to position [0, 0]
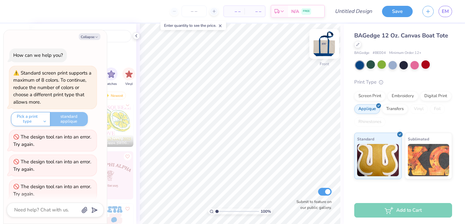
click at [321, 49] on img at bounding box center [324, 44] width 26 height 26
click at [321, 49] on img at bounding box center [323, 43] width 13 height 13
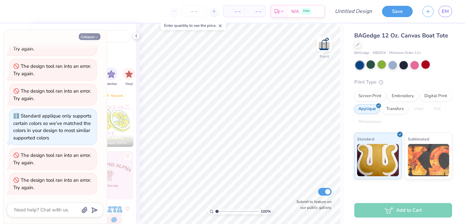
click at [95, 35] on icon "button" at bounding box center [97, 37] width 4 height 4
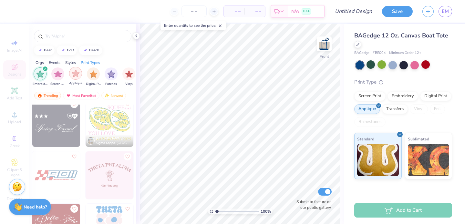
click at [78, 77] on div "filter for Applique" at bounding box center [75, 73] width 13 height 13
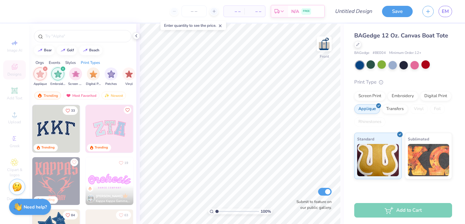
click at [63, 70] on icon "filter for Embroidery" at bounding box center [63, 69] width 2 height 2
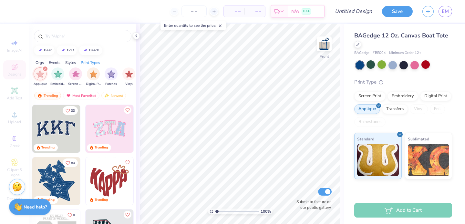
click at [52, 173] on img at bounding box center [56, 181] width 48 height 48
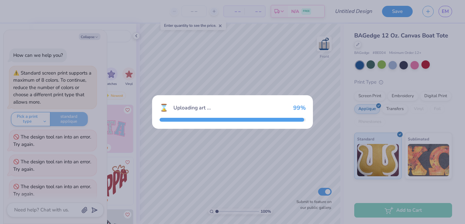
scroll to position [319, 0]
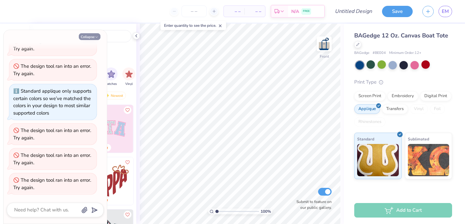
click at [95, 39] on button "Collapse" at bounding box center [90, 36] width 22 height 7
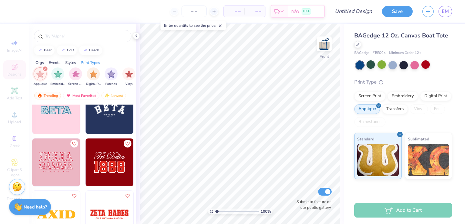
scroll to position [437, 0]
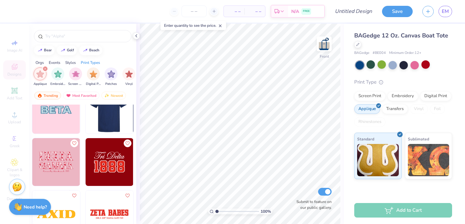
click at [107, 125] on img at bounding box center [109, 110] width 48 height 48
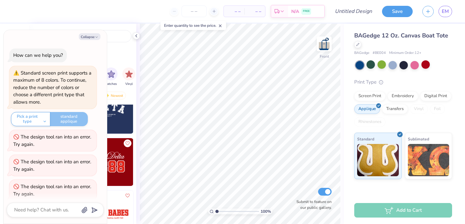
scroll to position [344, 0]
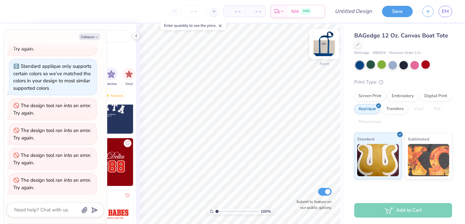
click at [323, 51] on img at bounding box center [324, 44] width 26 height 26
click at [323, 50] on img at bounding box center [323, 43] width 13 height 13
type textarea "x"
